Goal: Find specific page/section

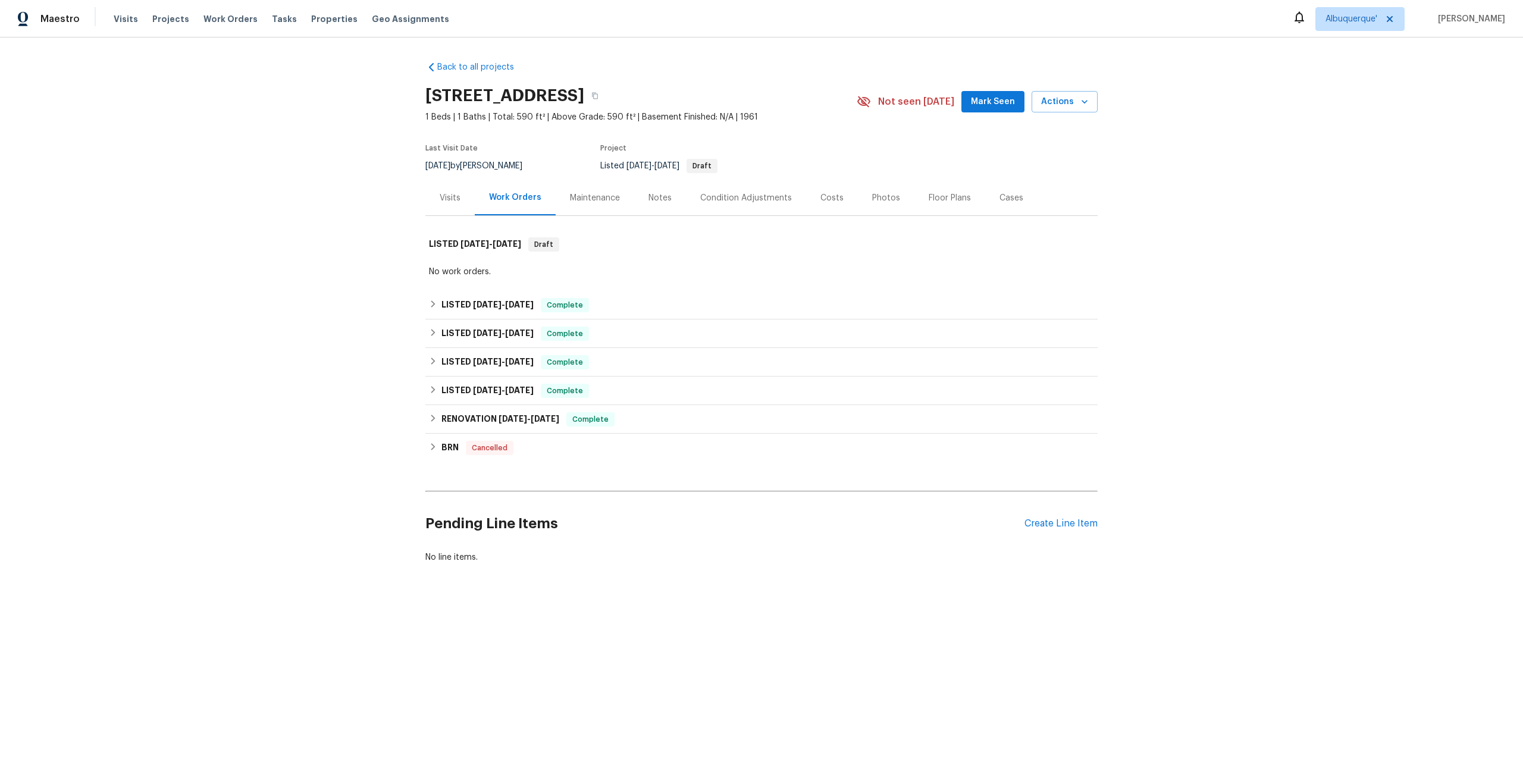
click at [583, 194] on div "Maintenance" at bounding box center [594, 198] width 50 height 12
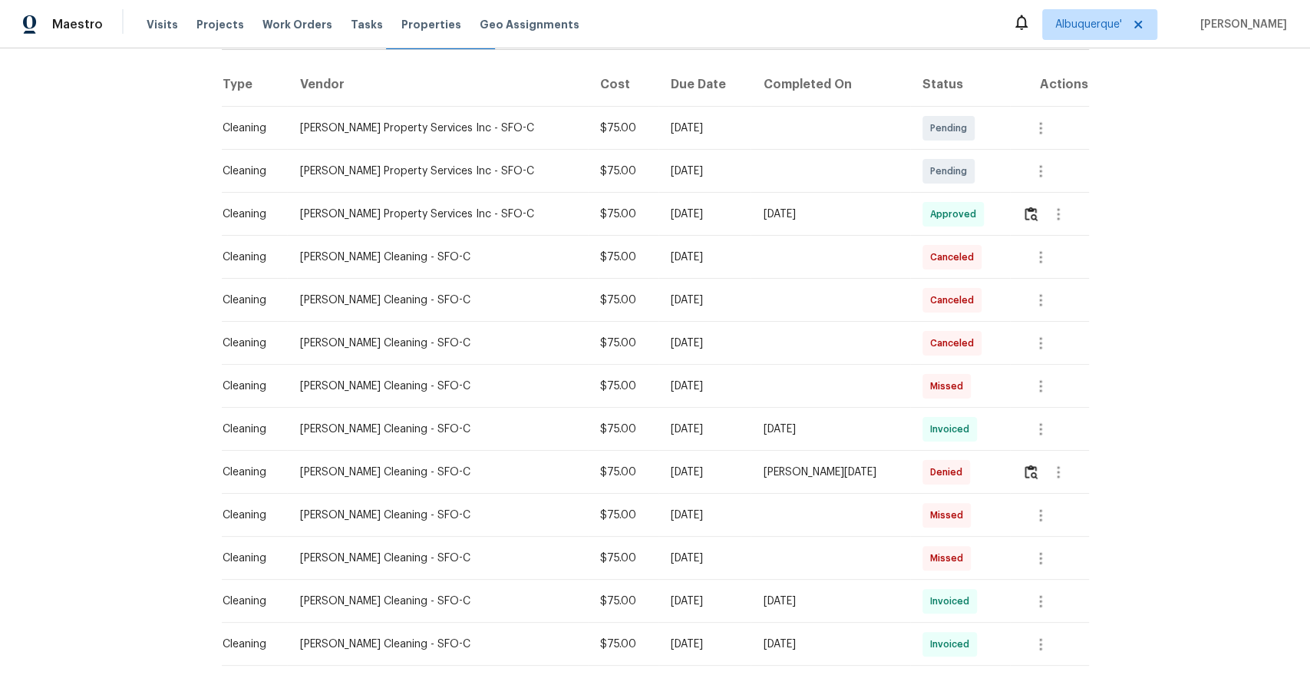
scroll to position [237, 0]
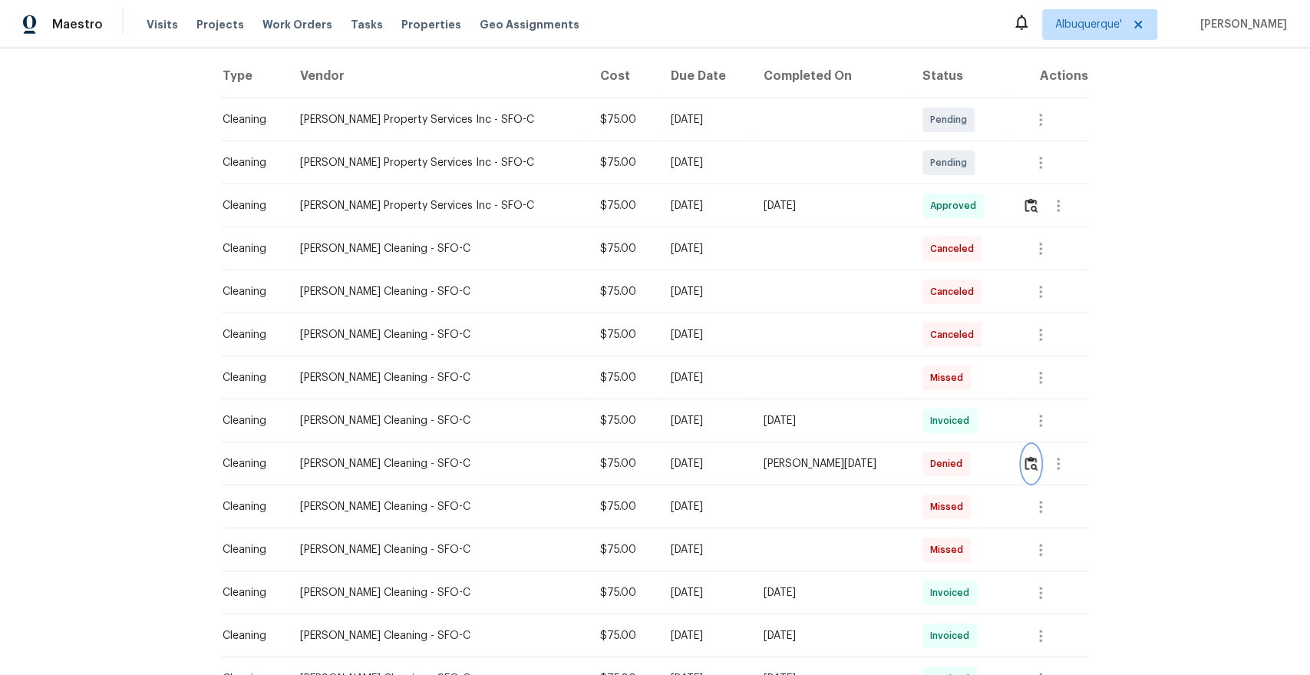
click at [1025, 467] on img "button" at bounding box center [1031, 463] width 13 height 15
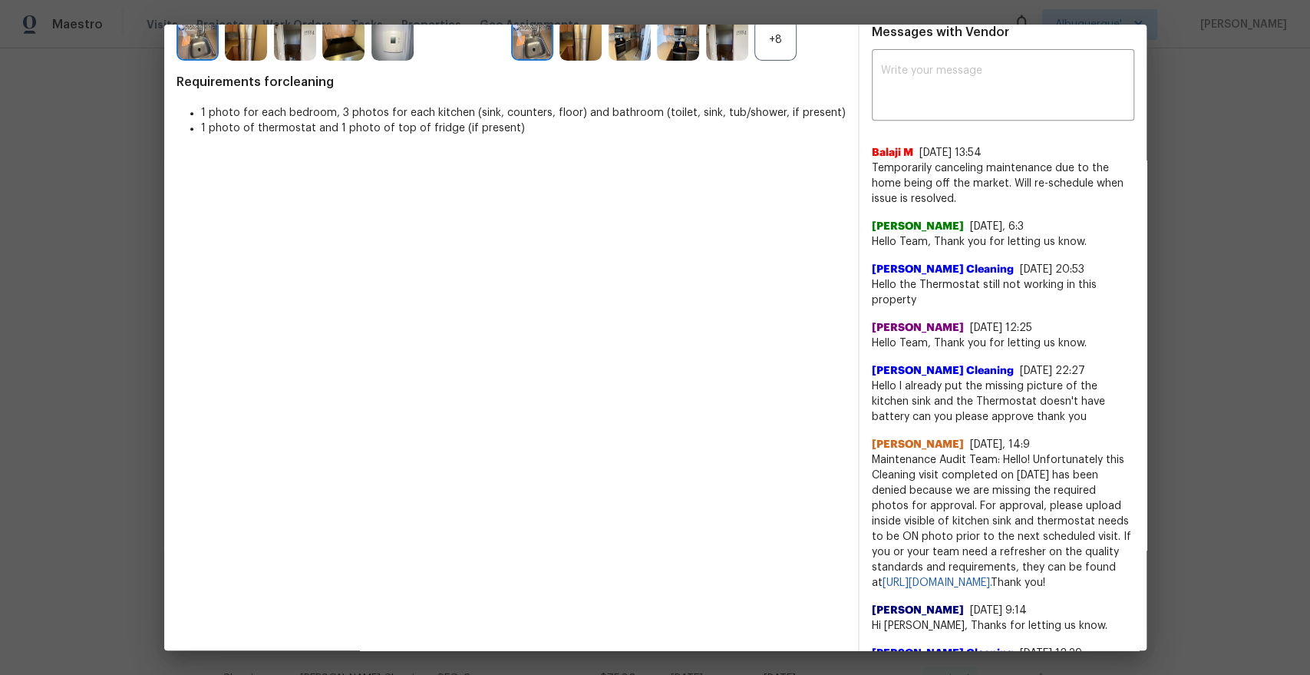
scroll to position [466, 0]
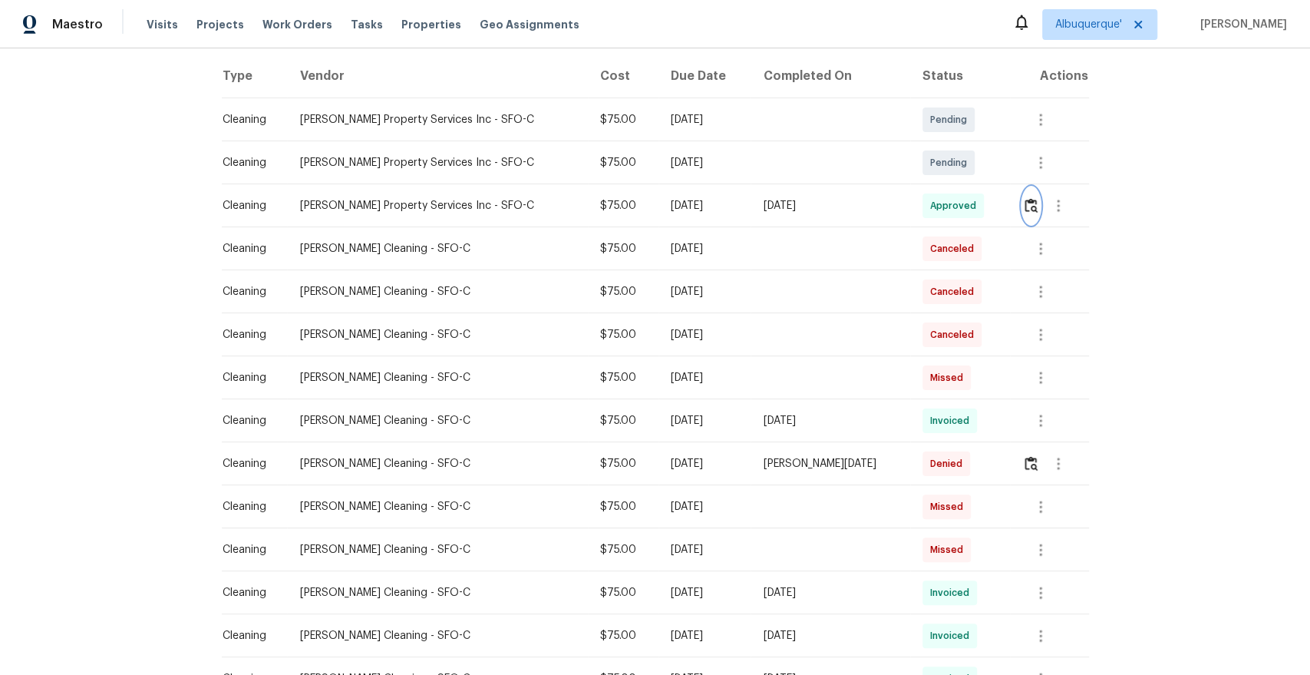
click at [1025, 208] on img "button" at bounding box center [1031, 205] width 13 height 15
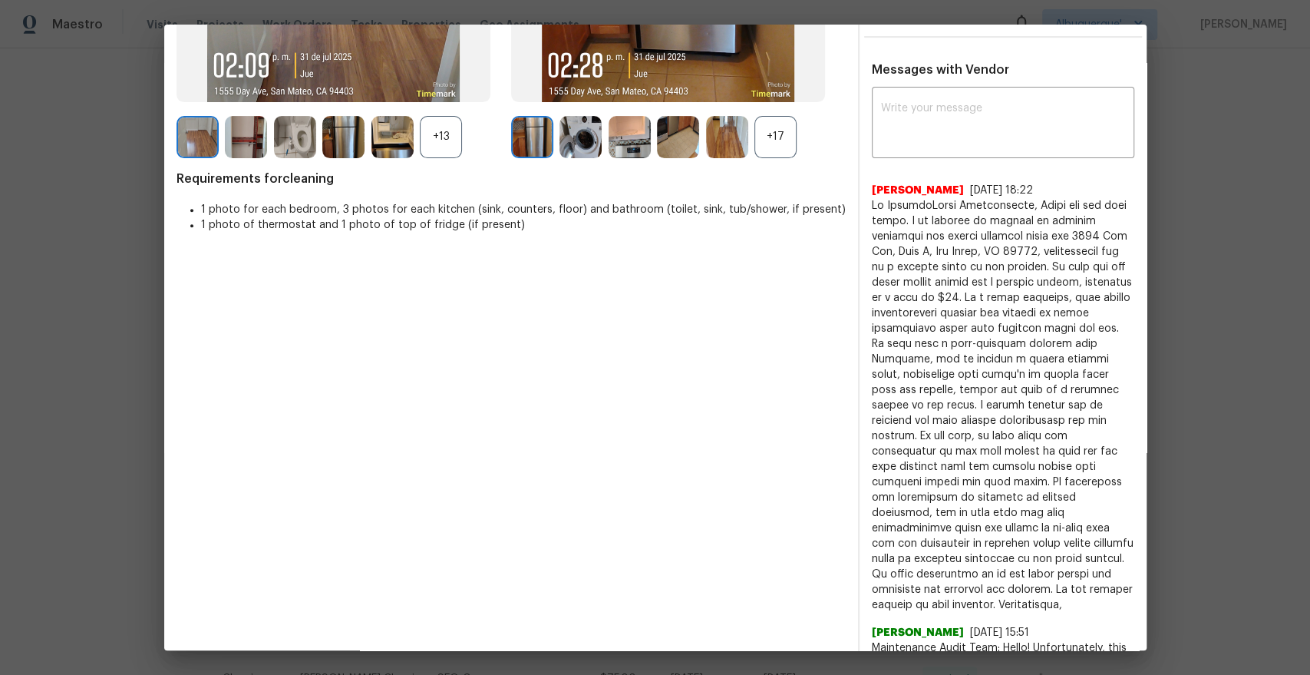
scroll to position [361, 0]
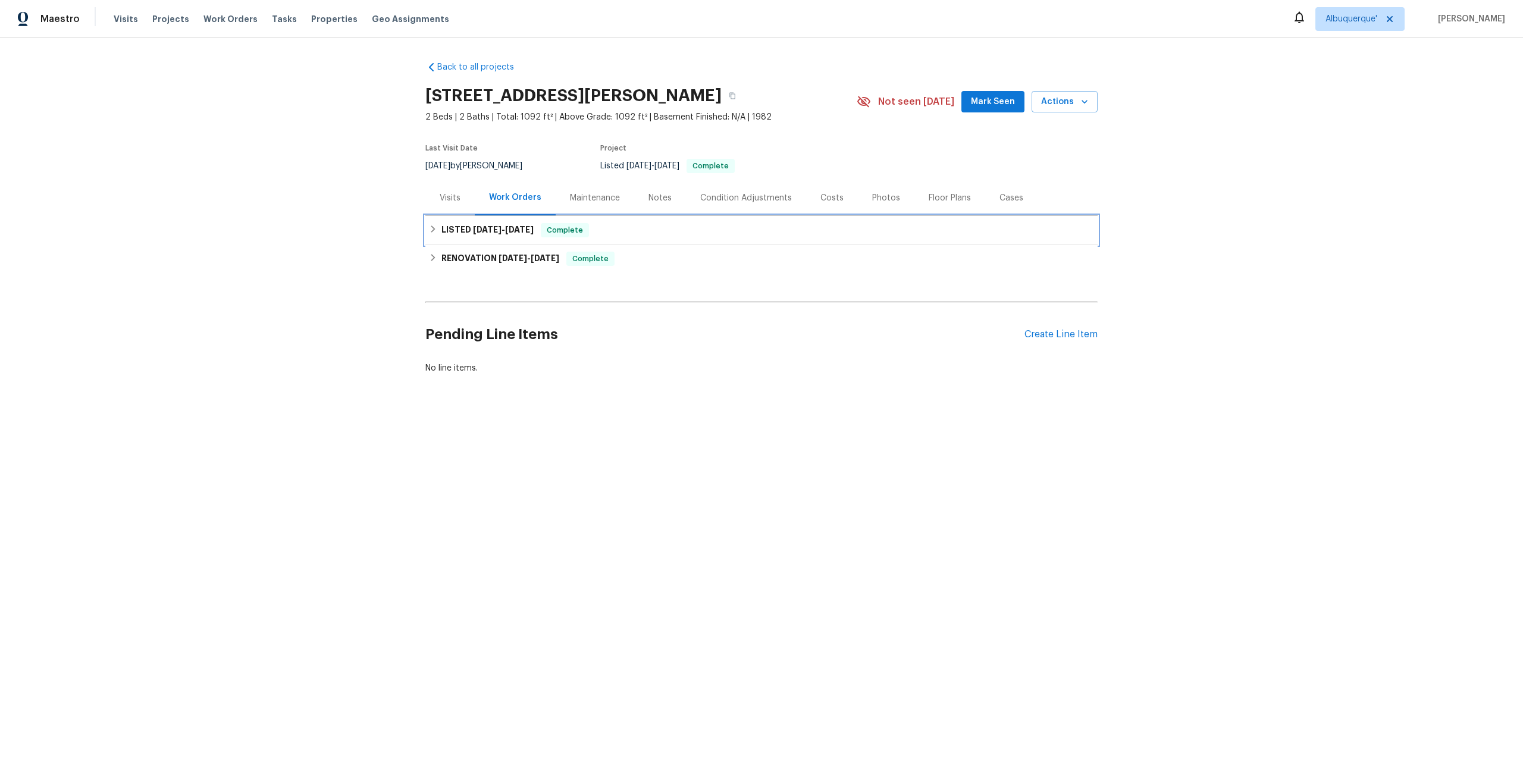
click at [491, 224] on h6 "LISTED [DATE] - [DATE]" at bounding box center [488, 230] width 92 height 14
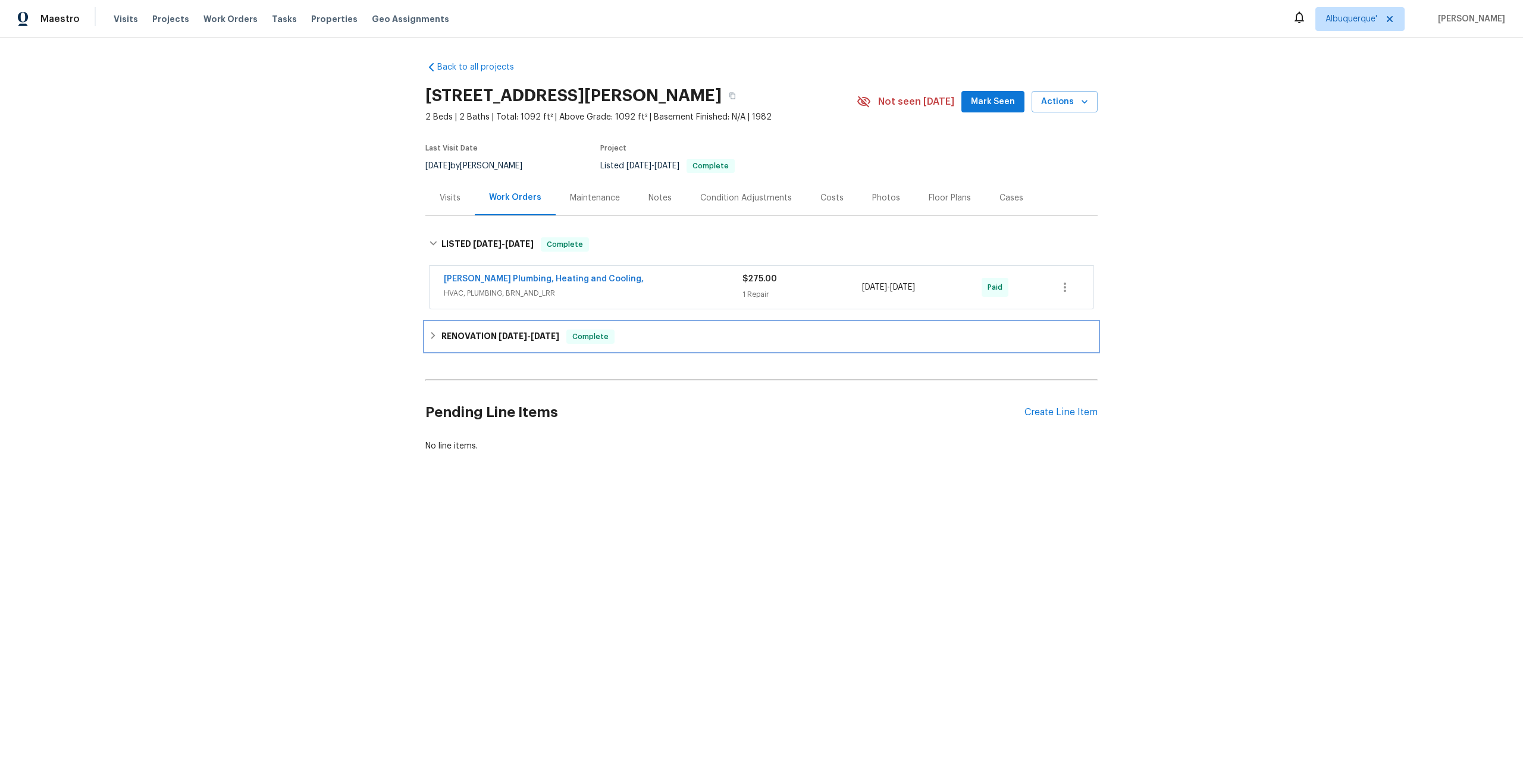
click at [496, 336] on h6 "RENOVATION [DATE] - [DATE]" at bounding box center [501, 336] width 118 height 14
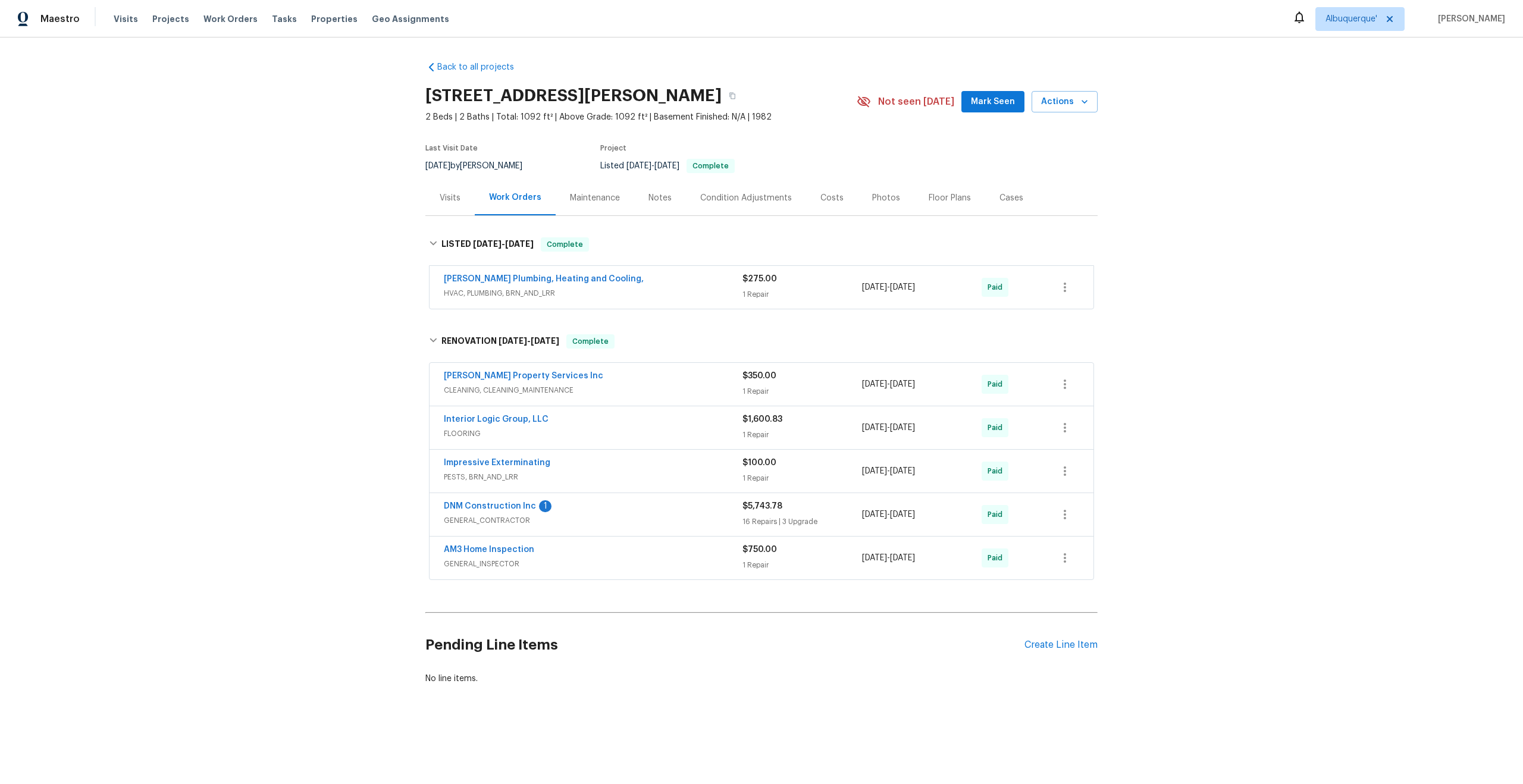
click at [598, 203] on div "Maintenance" at bounding box center [594, 198] width 50 height 12
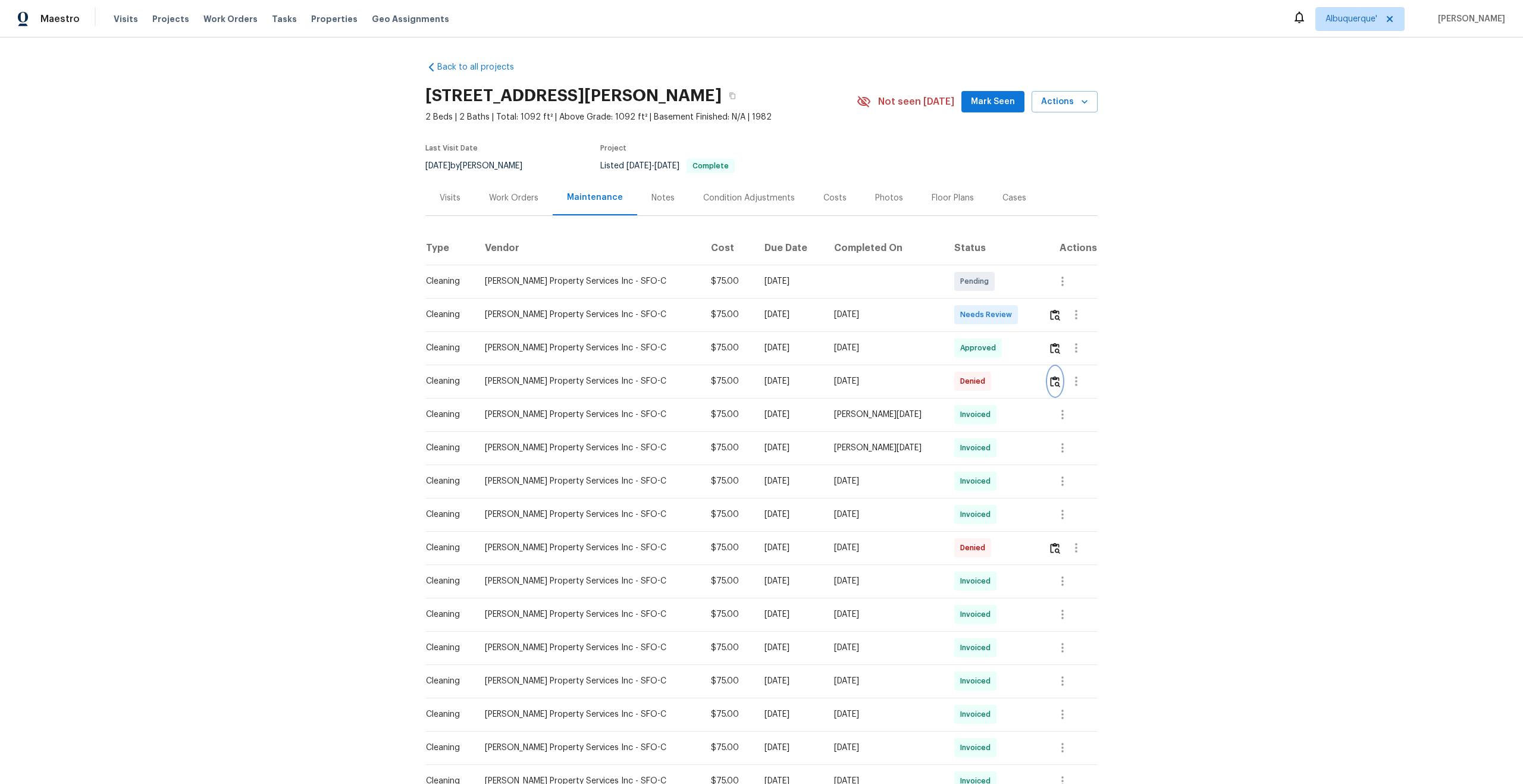
click at [1050, 381] on img "button" at bounding box center [1055, 381] width 10 height 12
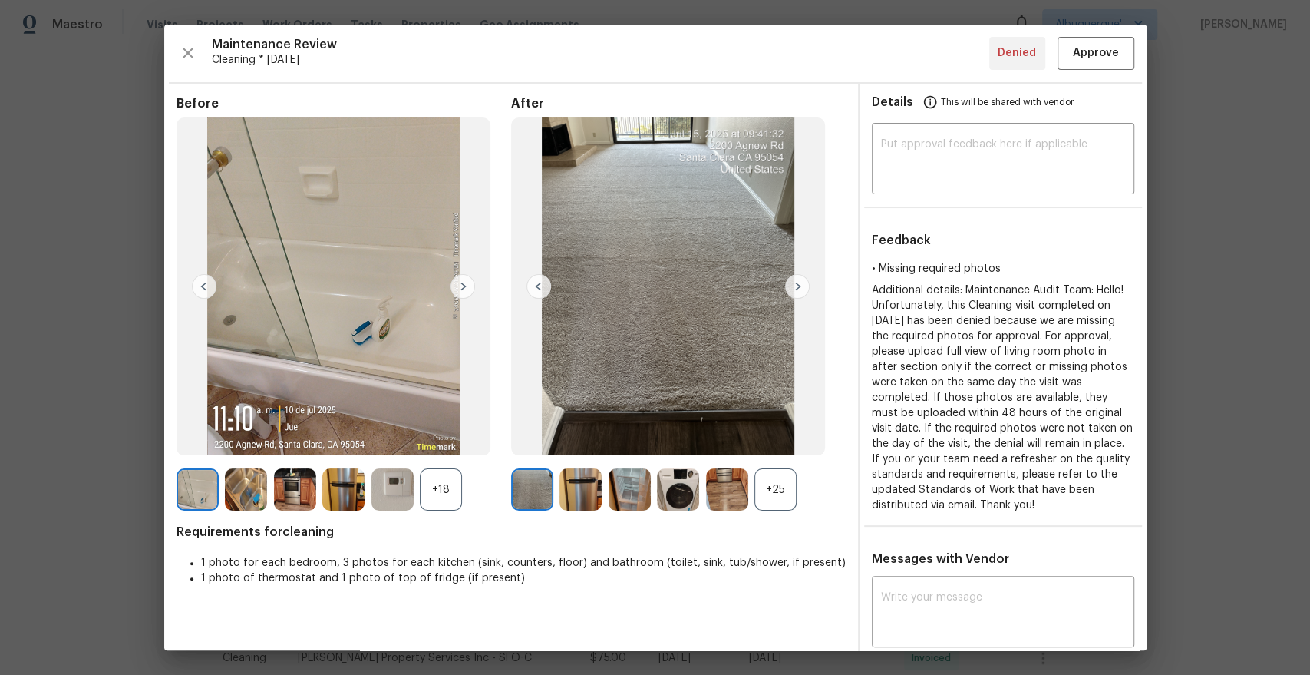
click at [788, 497] on div "+25" at bounding box center [776, 489] width 42 height 42
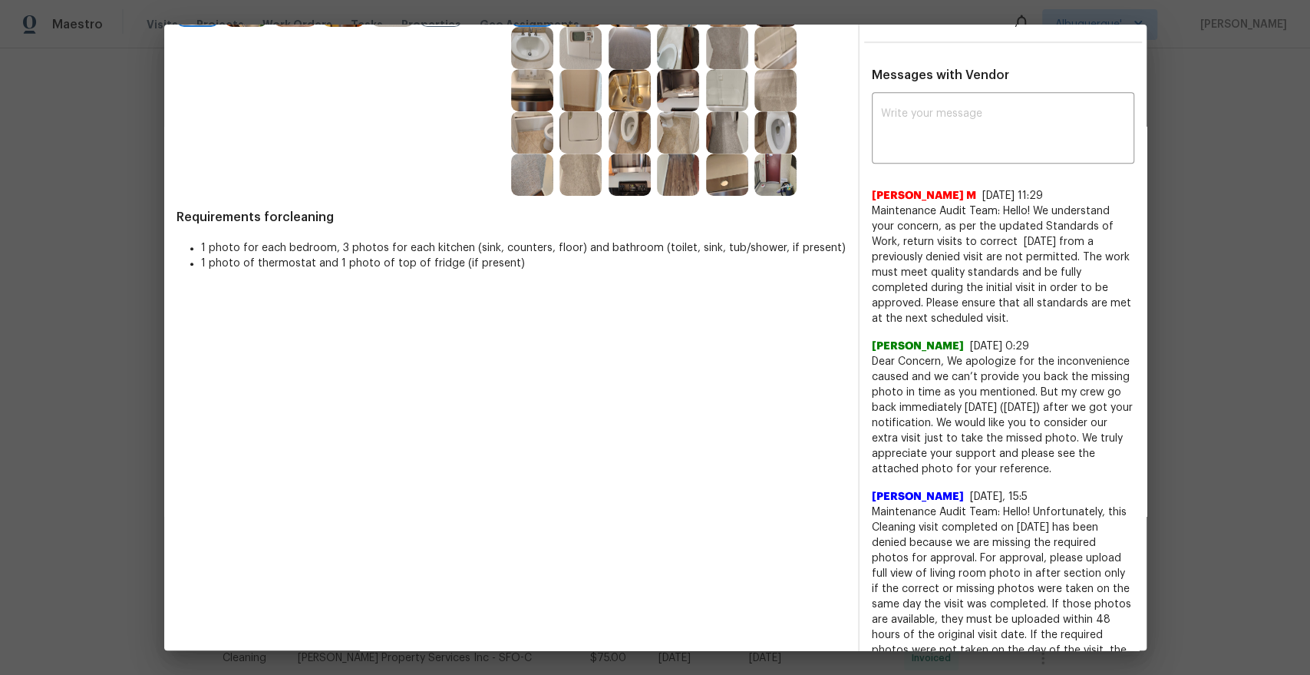
scroll to position [485, 0]
